Goal: Register for event/course

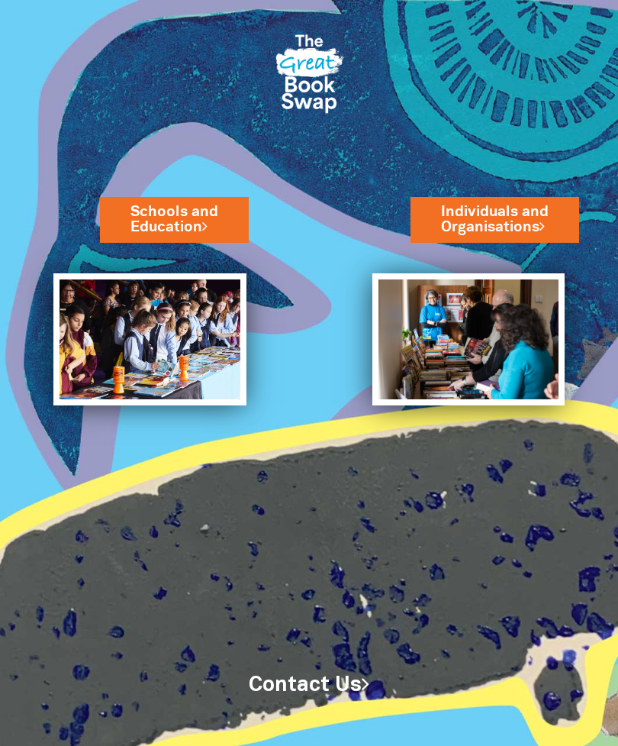
click at [541, 213] on link "Individuals and Organisations" at bounding box center [495, 219] width 108 height 35
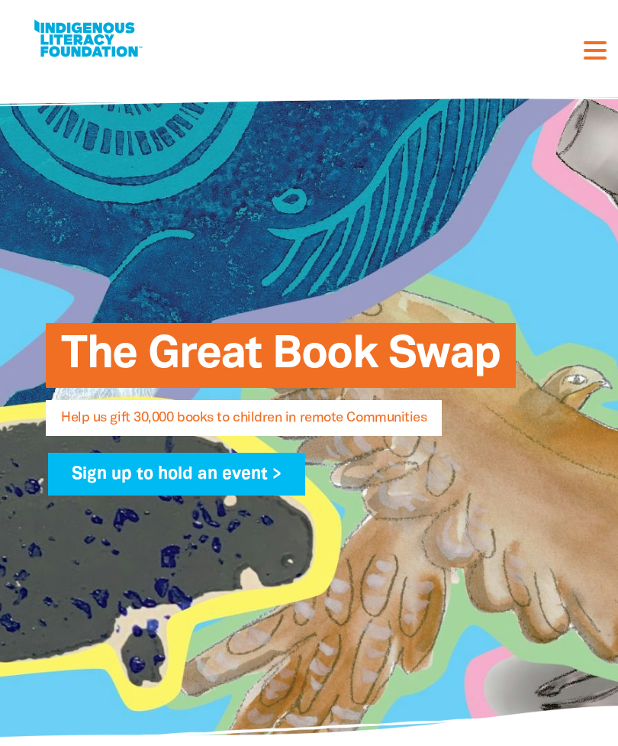
select select "AU"
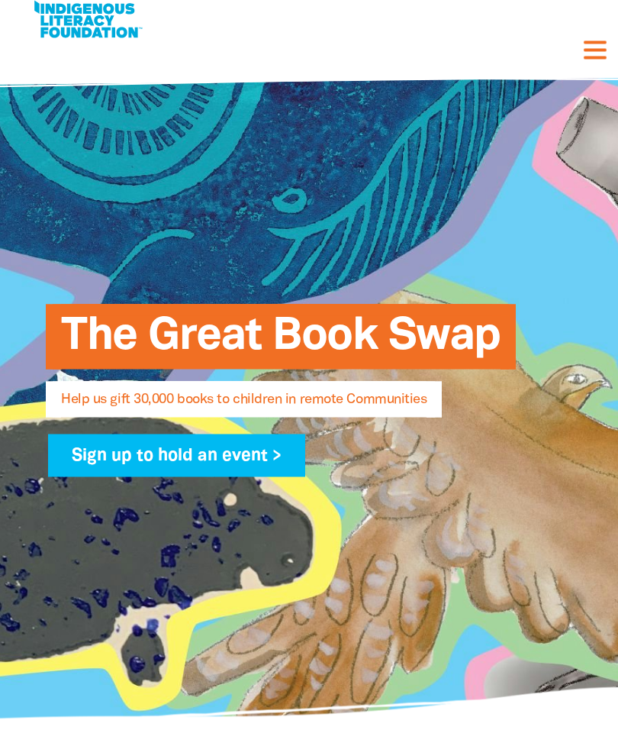
scroll to position [18, 0]
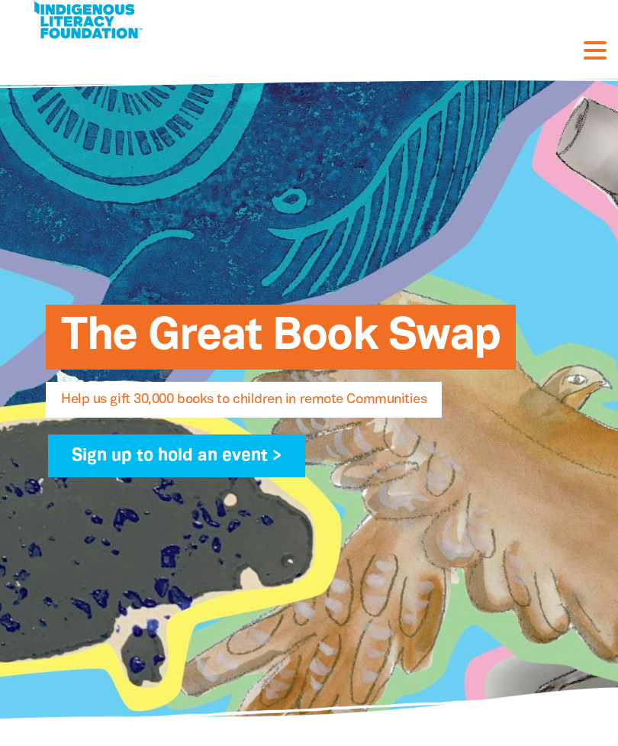
click at [252, 461] on link "Sign up to hold an event >" at bounding box center [176, 455] width 257 height 43
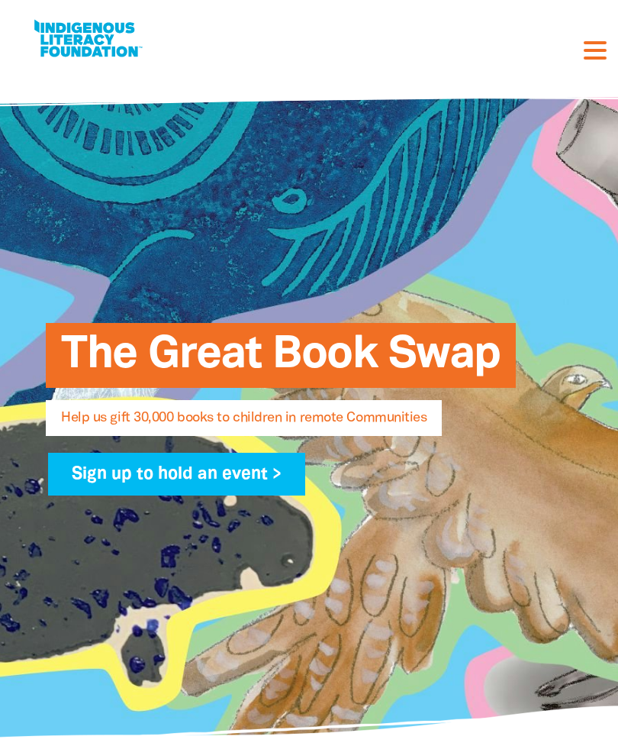
select select "AU"
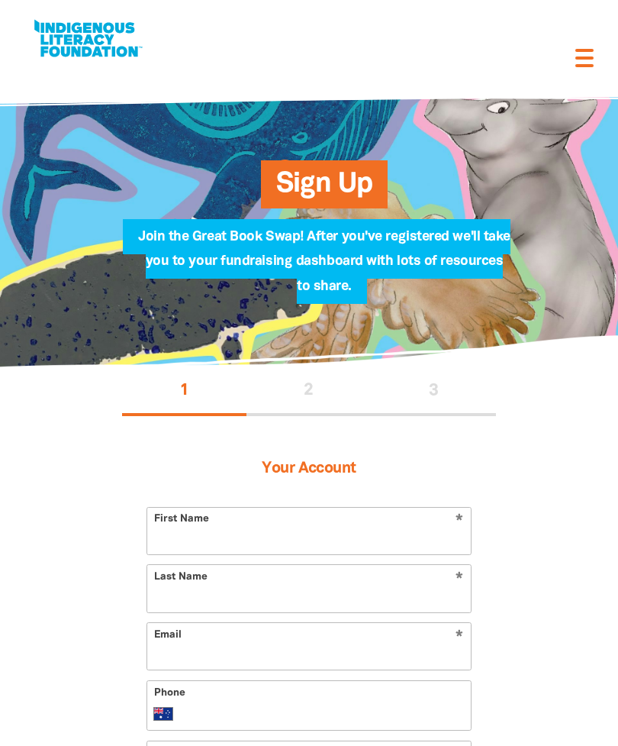
select select "AU"
